Goal: Navigation & Orientation: Find specific page/section

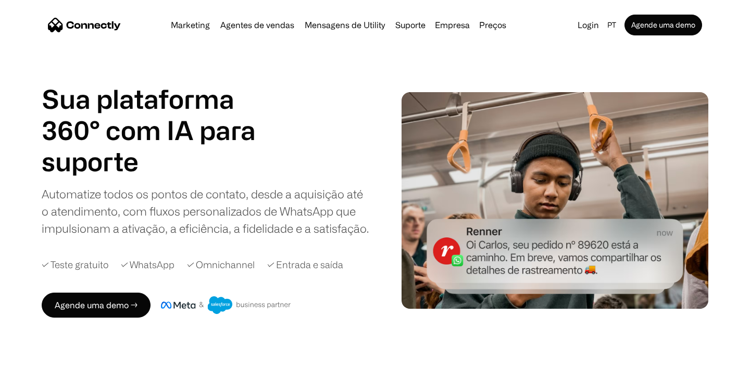
click at [324, 207] on div "Automatize todos os pontos de contato, desde a aquisição até o atendimento, com…" at bounding box center [206, 211] width 328 height 52
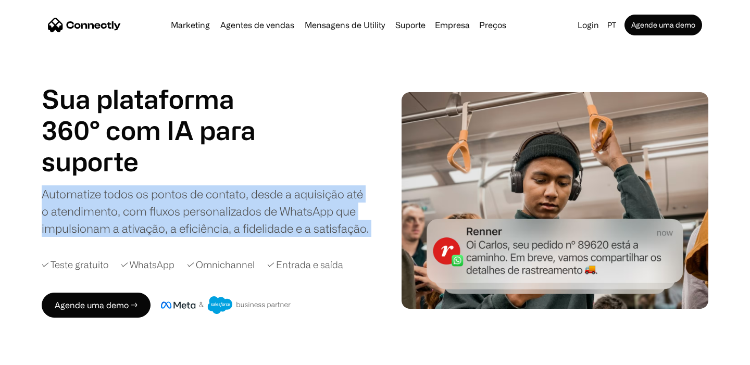
click at [324, 208] on div "Automatize todos os pontos de contato, desde a aquisição até o atendimento, com…" at bounding box center [206, 211] width 328 height 52
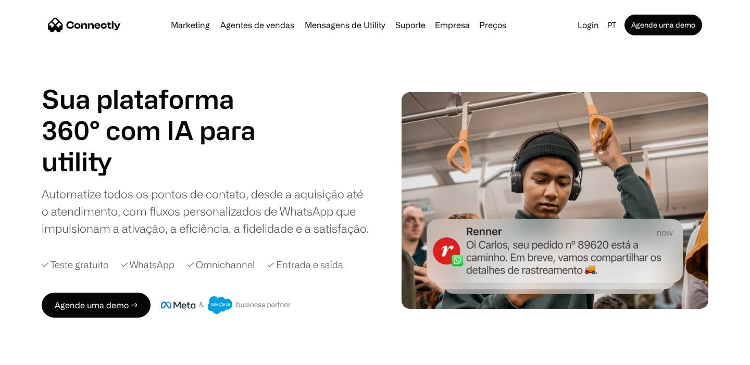
click at [362, 303] on div "Agende uma demo →" at bounding box center [215, 305] width 347 height 25
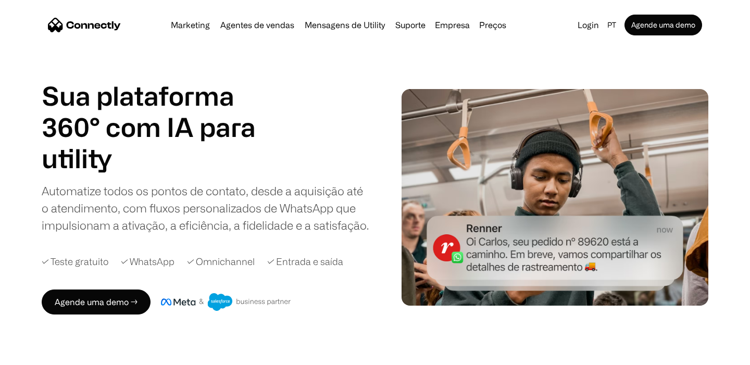
scroll to position [2, 0]
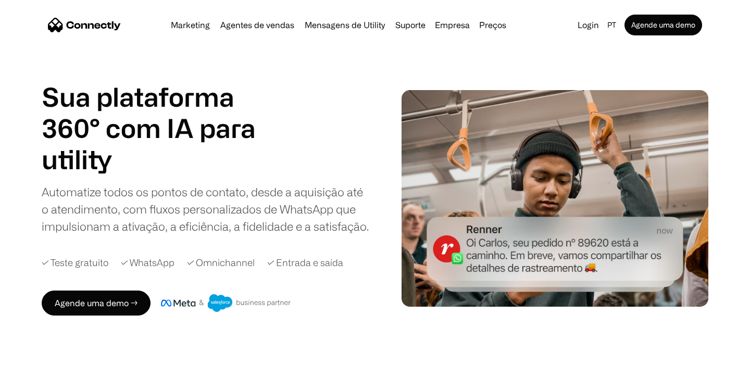
click at [528, 28] on nav "Marketing Agentes de vendas Mensagens de Utility Suporte Empresa Sobre nós Carr…" at bounding box center [375, 25] width 654 height 21
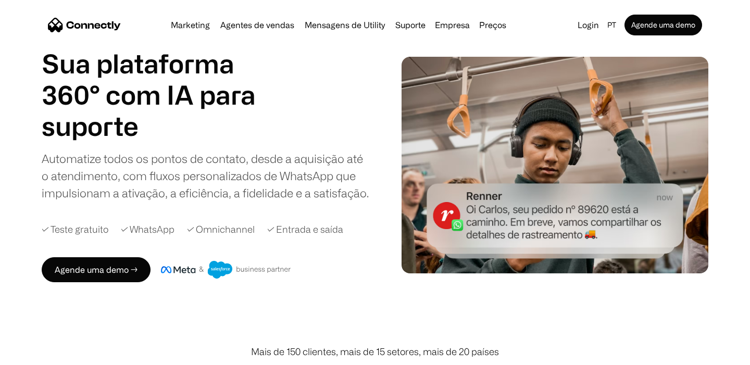
scroll to position [28, 0]
